Goal: Task Accomplishment & Management: Manage account settings

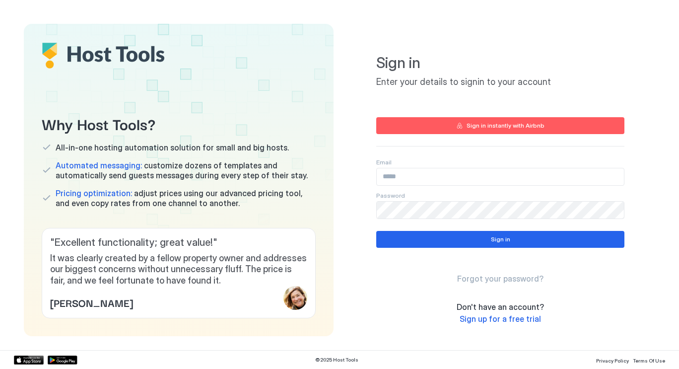
type input "**********"
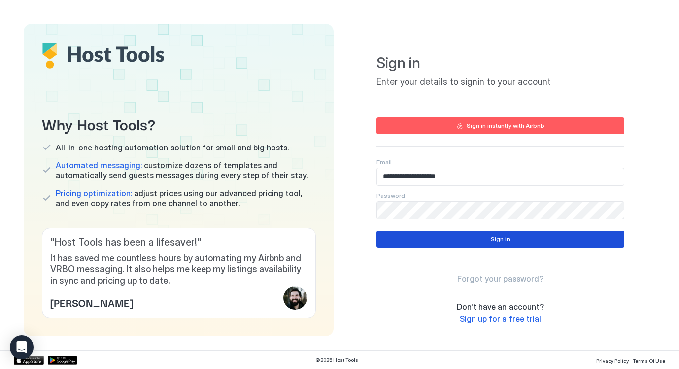
click at [397, 235] on button "Sign in" at bounding box center [500, 239] width 248 height 17
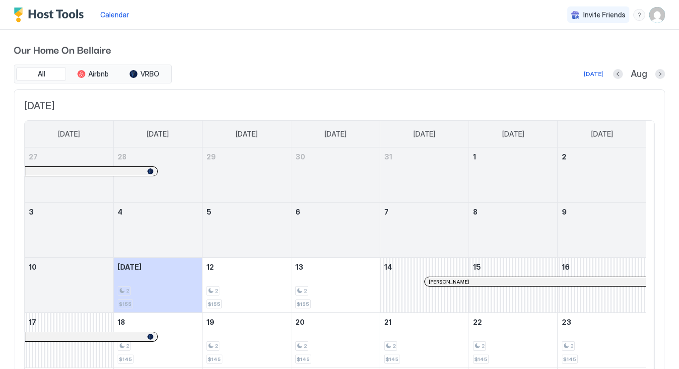
click at [655, 72] on button "Next month" at bounding box center [660, 74] width 10 height 10
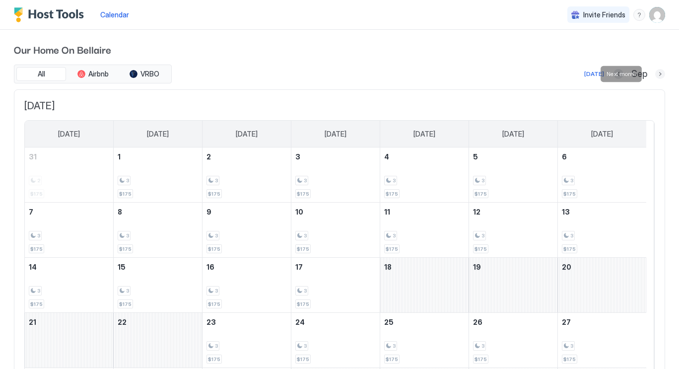
click at [655, 74] on button "Next month" at bounding box center [660, 74] width 10 height 10
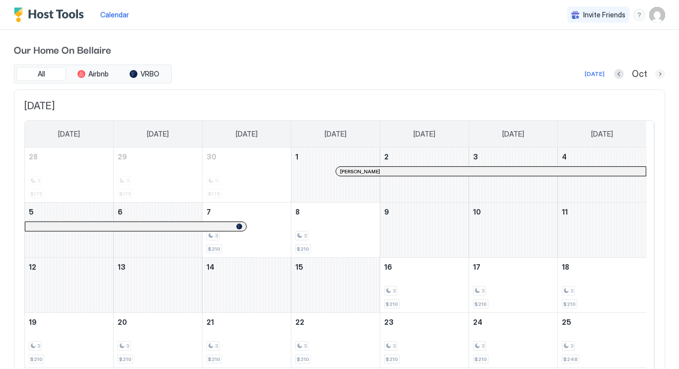
click at [655, 72] on button "Next month" at bounding box center [660, 74] width 10 height 10
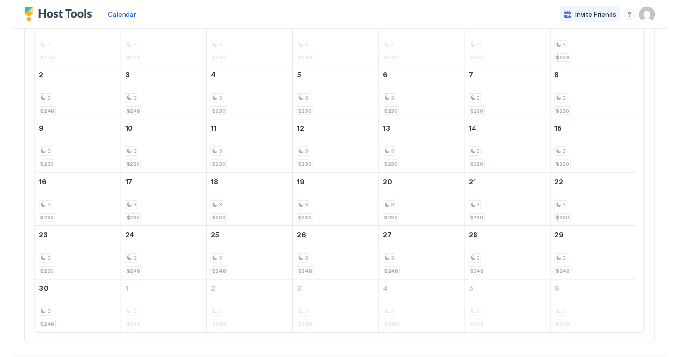
scroll to position [150, 0]
